Goal: Information Seeking & Learning: Understand process/instructions

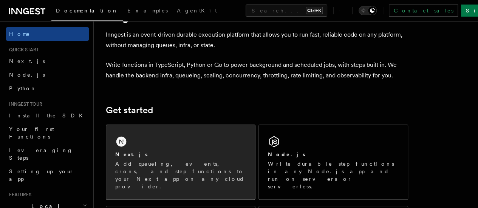
click at [152, 154] on div "Next.js Add queueing, events, crons, and step functions to your Next app on any…" at bounding box center [180, 162] width 149 height 74
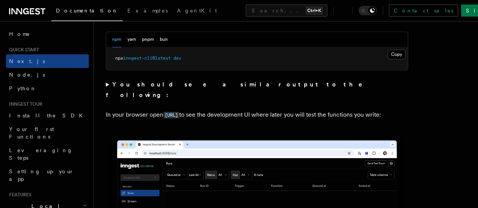
scroll to position [579, 0]
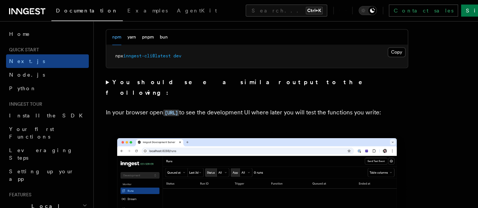
click at [379, 59] on pre "npx inngest-cli@latest dev" at bounding box center [257, 56] width 302 height 23
click at [388, 57] on button "Copy Copied" at bounding box center [397, 52] width 18 height 10
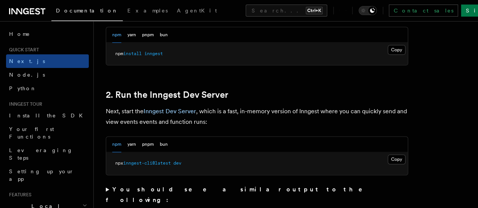
scroll to position [429, 0]
